Goal: Task Accomplishment & Management: Manage account settings

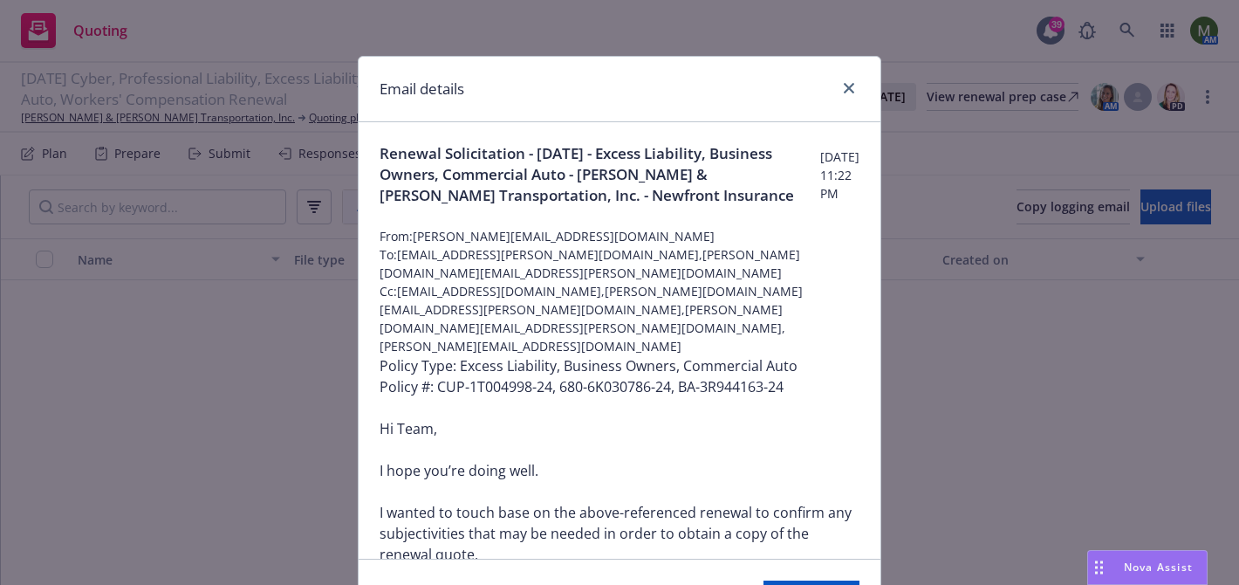
scroll to position [6885, 0]
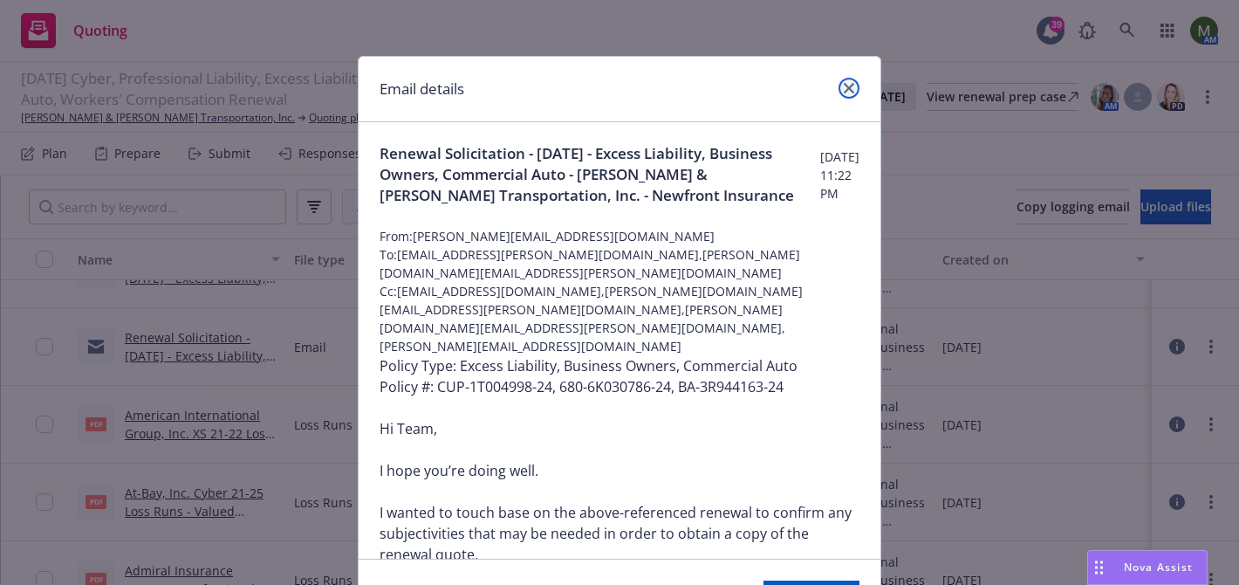
click at [851, 88] on icon "close" at bounding box center [849, 88] width 10 height 10
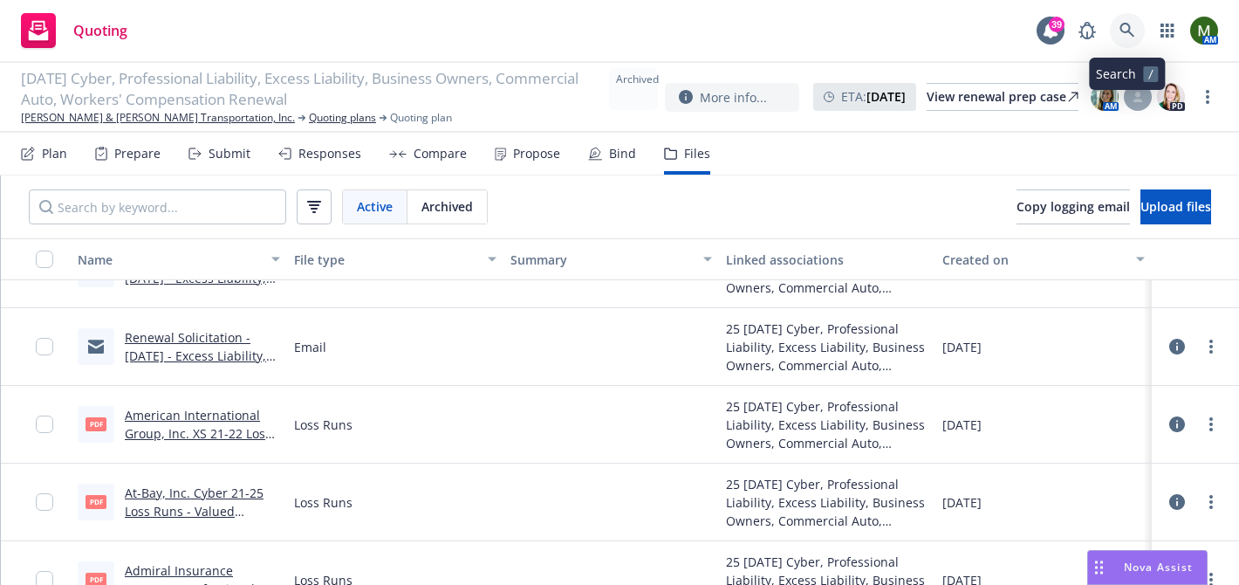
click at [1131, 30] on icon at bounding box center [1128, 31] width 16 height 16
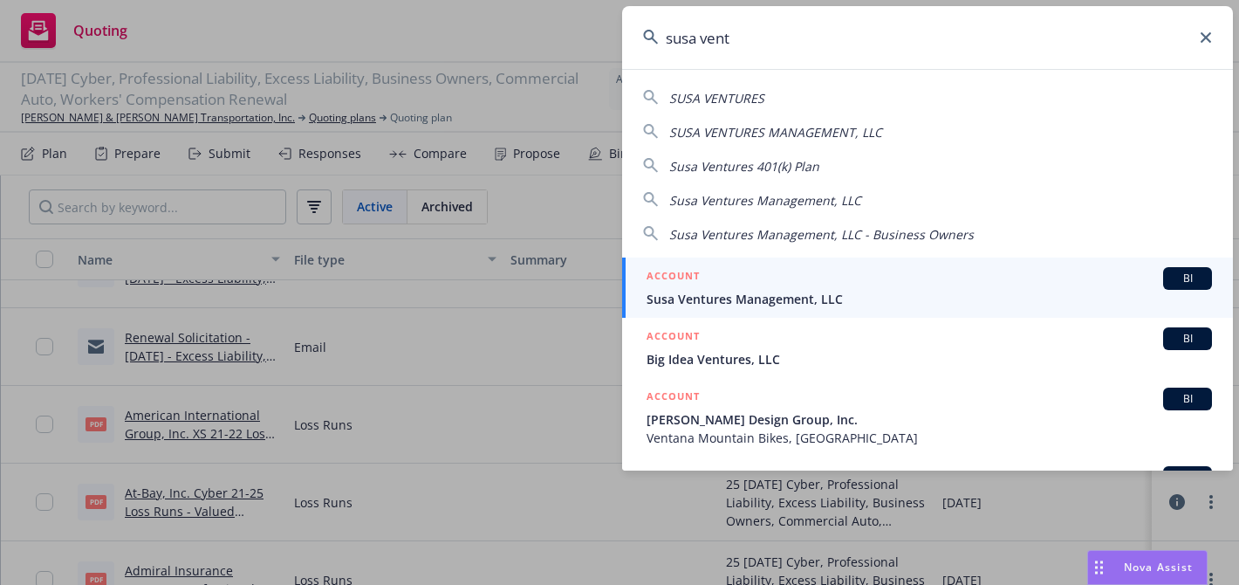
type input "susa vent"
click at [738, 300] on span "Susa Ventures Management, LLC" at bounding box center [929, 299] width 565 height 18
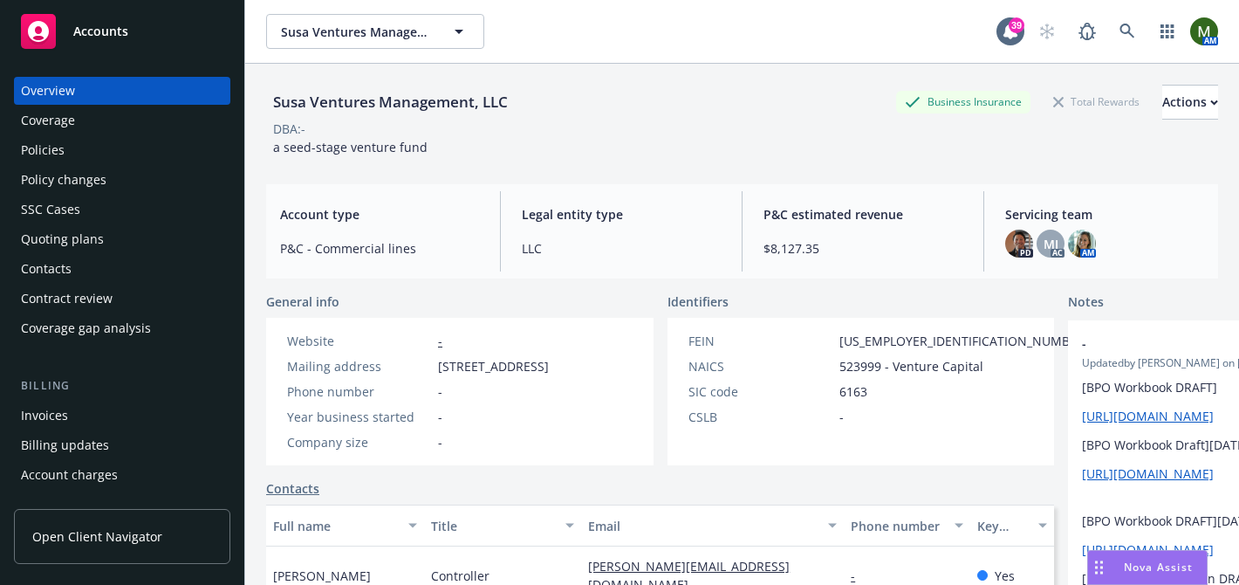
click at [45, 152] on div "Policies" at bounding box center [43, 150] width 44 height 28
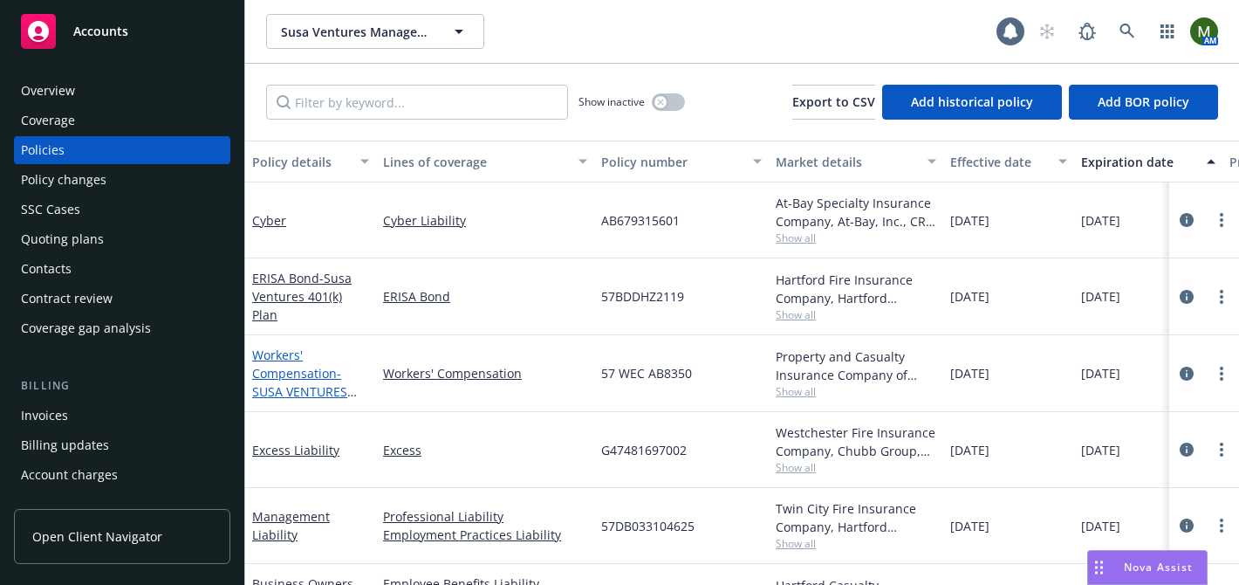
click at [284, 380] on link "Workers' Compensation - SUSA VENTURES MANAGEMENT, LLC" at bounding box center [309, 382] width 114 height 72
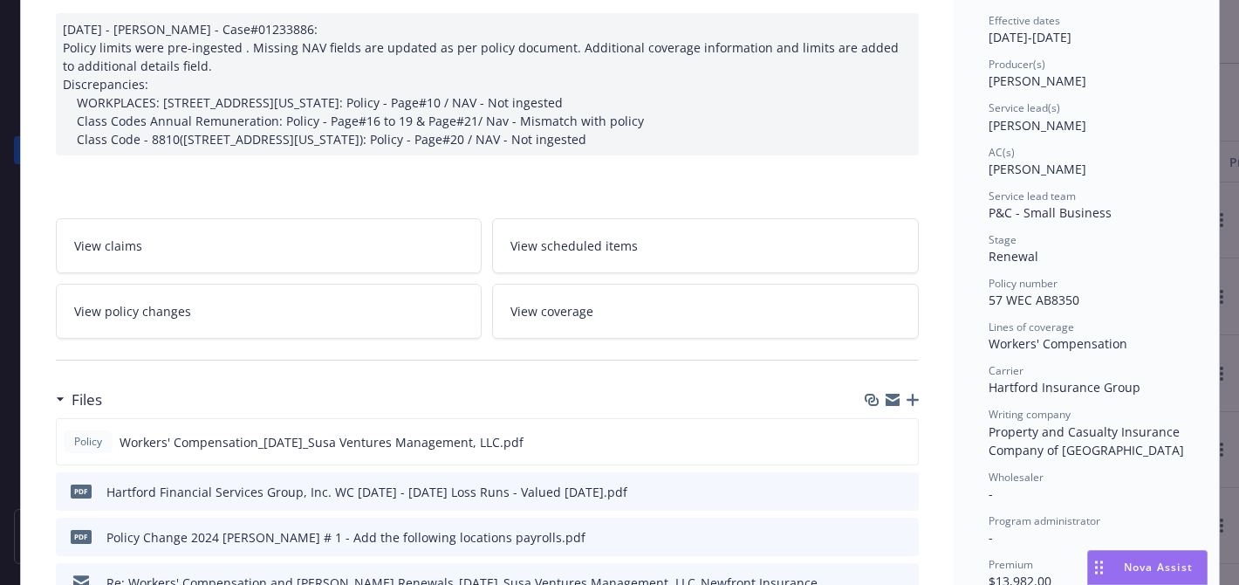
scroll to position [175, 0]
click at [914, 397] on icon "button" at bounding box center [913, 399] width 12 height 12
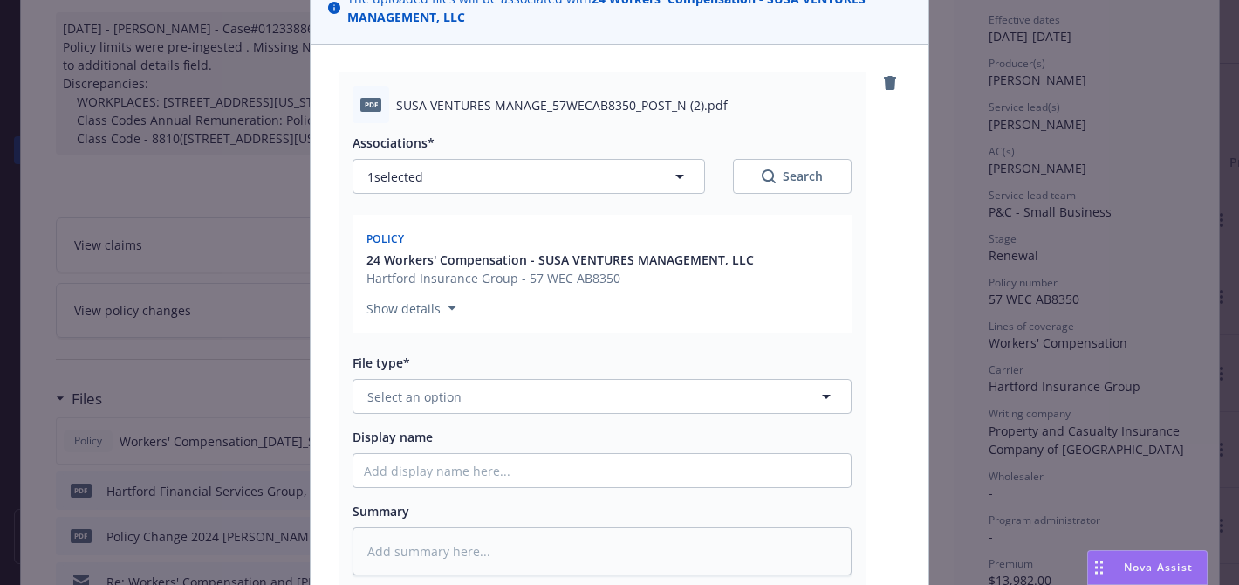
scroll to position [184, 0]
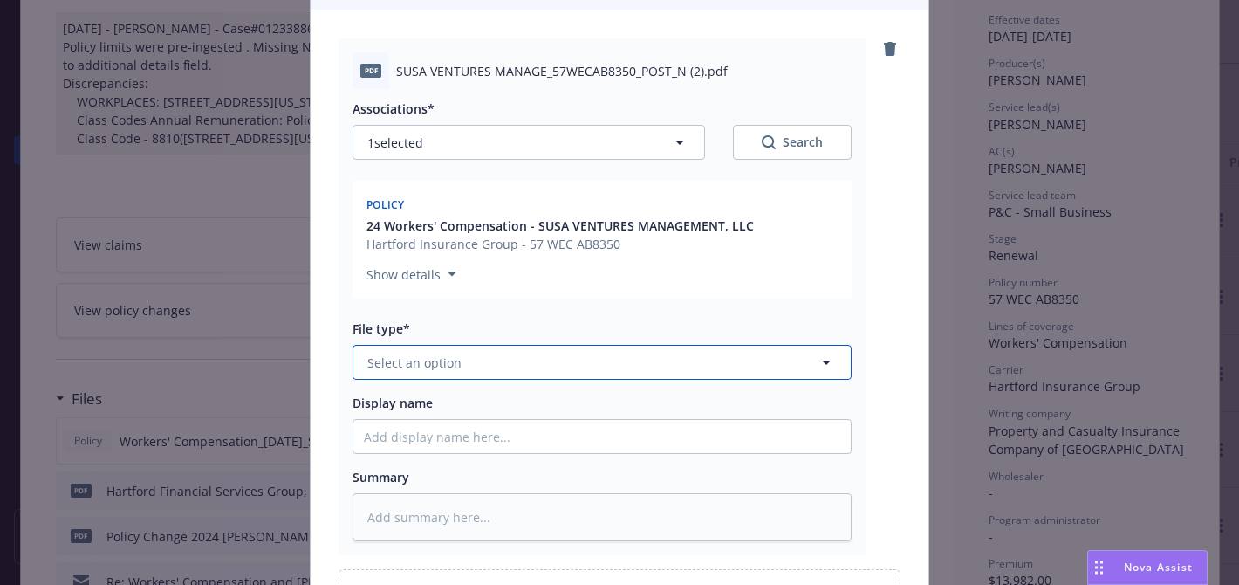
click at [611, 351] on button "Select an option" at bounding box center [602, 362] width 499 height 35
type input "other"
click at [565, 396] on div "Other" at bounding box center [601, 410] width 497 height 46
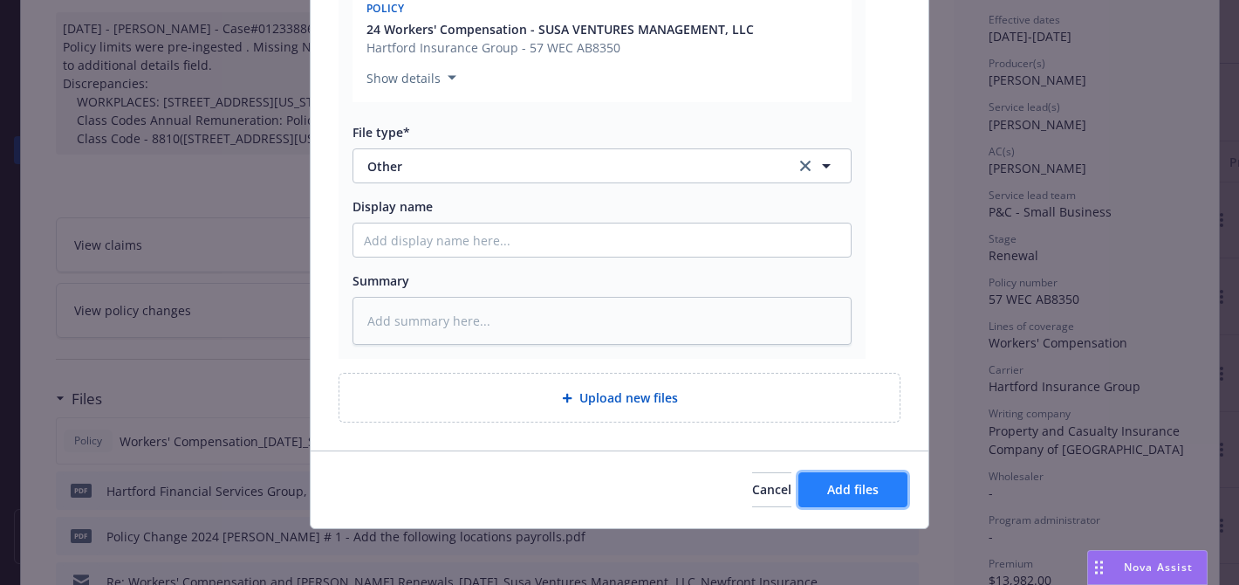
click at [822, 475] on button "Add files" at bounding box center [852, 489] width 109 height 35
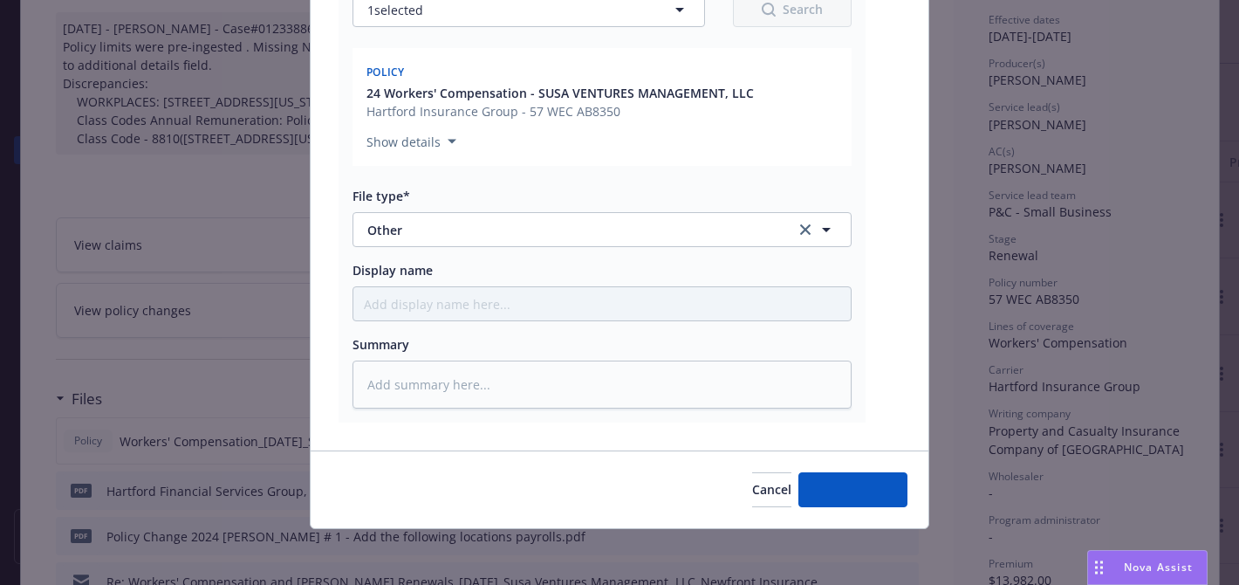
scroll to position [317, 0]
type textarea "x"
